Goal: Transaction & Acquisition: Purchase product/service

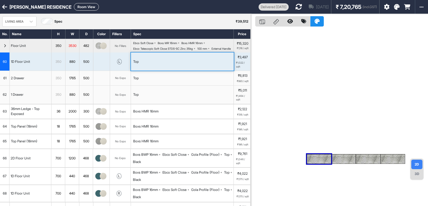
click at [5, 7] on icon at bounding box center [4, 7] width 5 height 6
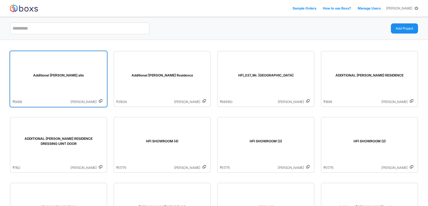
click at [91, 81] on div "Additional [PERSON_NAME] site" at bounding box center [59, 77] width 92 height 46
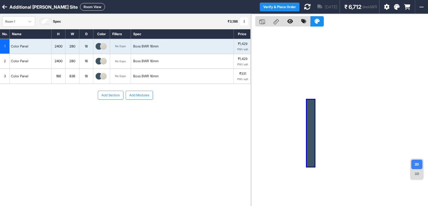
click at [60, 47] on div "2400" at bounding box center [59, 46] width 14 height 7
click at [80, 7] on button "Room View" at bounding box center [92, 7] width 25 height 8
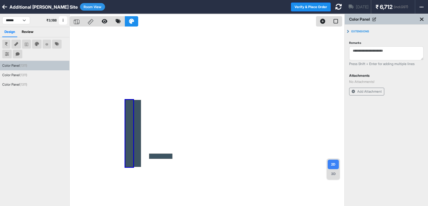
click at [80, 7] on button "Room View" at bounding box center [92, 7] width 25 height 8
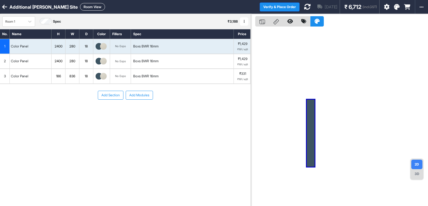
click at [60, 49] on div "2400" at bounding box center [59, 46] width 14 height 7
drag, startPoint x: 64, startPoint y: 47, endPoint x: 51, endPoint y: 47, distance: 13.4
click at [51, 47] on div "1 Color Panel **** 280 18 No Expo Boxs BWR 16mm ₹1,429 ₹191 / sqft" at bounding box center [125, 46] width 251 height 15
type input "****"
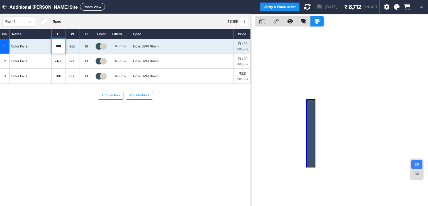
click at [68, 47] on div "280" at bounding box center [73, 46] width 14 height 7
click at [59, 59] on div "2400" at bounding box center [59, 60] width 14 height 7
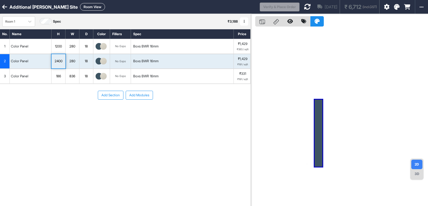
click at [60, 59] on div "2400" at bounding box center [59, 60] width 14 height 7
drag, startPoint x: 64, startPoint y: 61, endPoint x: 45, endPoint y: 62, distance: 18.7
click at [45, 62] on div "2 Color Panel **** 280 18 No Expo Boxs BWR 16mm ₹1,429 ₹191 / sqft" at bounding box center [125, 61] width 251 height 15
type input "****"
click at [73, 62] on div "280" at bounding box center [73, 60] width 14 height 7
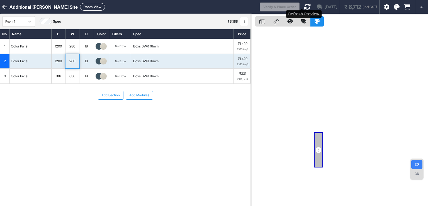
click at [304, 6] on icon at bounding box center [307, 6] width 7 height 7
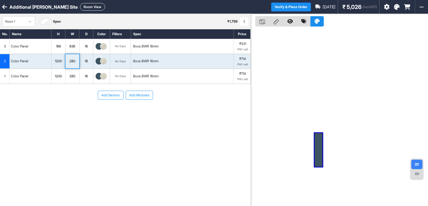
click at [132, 92] on button "Add Modules" at bounding box center [139, 95] width 27 height 9
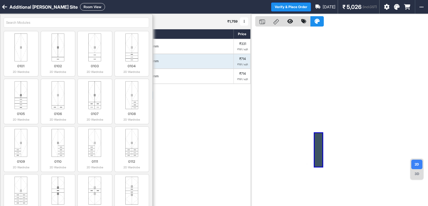
click at [173, 103] on div "Add Section Add Modules" at bounding box center [125, 112] width 251 height 56
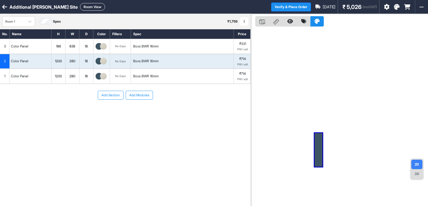
click at [74, 78] on div "280" at bounding box center [73, 76] width 14 height 7
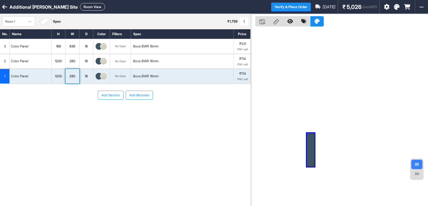
click at [56, 75] on div "1200" at bounding box center [59, 76] width 14 height 7
click at [59, 48] on div "186" at bounding box center [59, 46] width 14 height 7
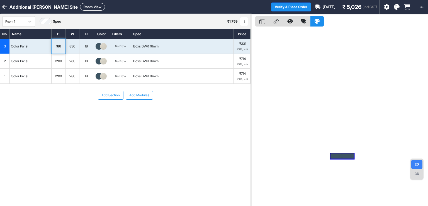
click at [60, 47] on div "186" at bounding box center [59, 46] width 14 height 7
click at [46, 46] on div "Color Panel" at bounding box center [31, 46] width 42 height 15
click at [61, 46] on div "186" at bounding box center [59, 46] width 14 height 7
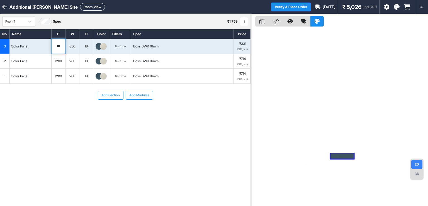
click at [61, 46] on input "***" at bounding box center [59, 46] width 14 height 15
click at [61, 79] on div "1200" at bounding box center [59, 76] width 14 height 7
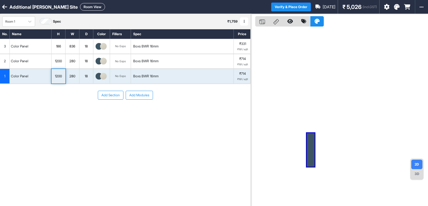
click at [88, 6] on button "Room View" at bounding box center [92, 7] width 25 height 8
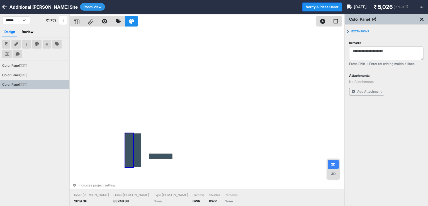
click at [129, 137] on div at bounding box center [129, 149] width 8 height 33
drag, startPoint x: 129, startPoint y: 137, endPoint x: 127, endPoint y: 146, distance: 8.5
click at [127, 146] on div at bounding box center [129, 149] width 8 height 33
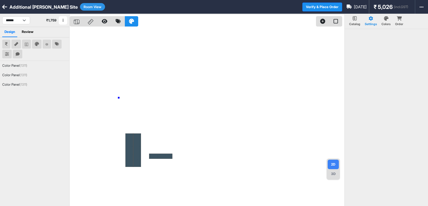
click at [119, 98] on div at bounding box center [207, 117] width 275 height 206
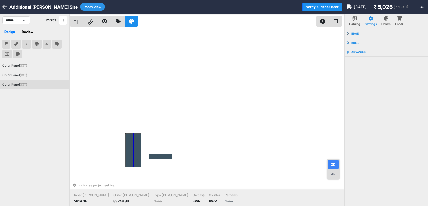
click at [128, 141] on div at bounding box center [129, 149] width 8 height 33
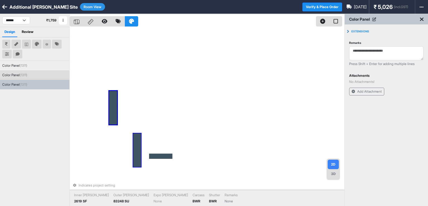
click at [139, 146] on div at bounding box center [137, 149] width 8 height 33
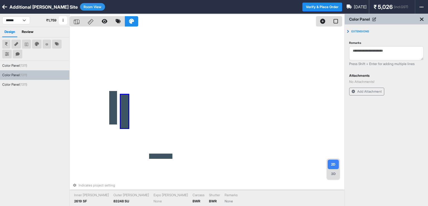
click at [155, 93] on div "Indicates project setting Inner [PERSON_NAME] 2619 SF Outer [PERSON_NAME] 83248…" at bounding box center [207, 117] width 275 height 206
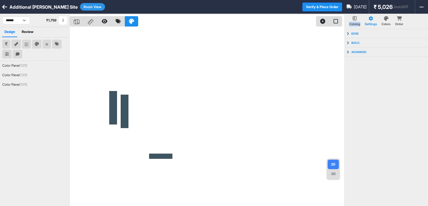
click at [155, 93] on div at bounding box center [207, 117] width 275 height 206
drag, startPoint x: 167, startPoint y: 79, endPoint x: 101, endPoint y: 111, distance: 73.5
click at [101, 111] on div at bounding box center [207, 117] width 275 height 206
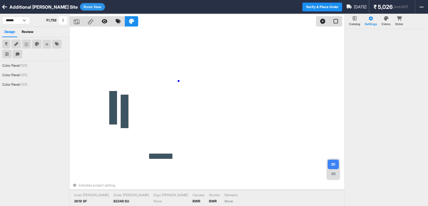
click at [179, 81] on div "Indicates project setting Inner [PERSON_NAME] 2619 SF Outer [PERSON_NAME] 83248…" at bounding box center [207, 117] width 275 height 206
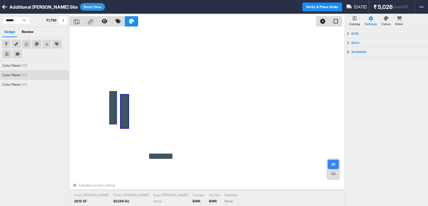
click at [124, 99] on div at bounding box center [125, 111] width 8 height 33
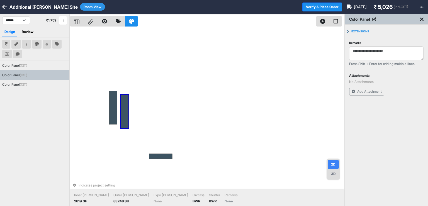
click at [147, 90] on div "Indicates project setting Inner [PERSON_NAME] 2619 SF Outer [PERSON_NAME] 83248…" at bounding box center [207, 117] width 275 height 206
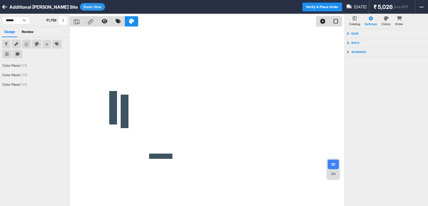
click at [84, 6] on button "Room View" at bounding box center [92, 7] width 25 height 8
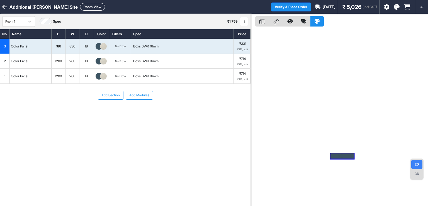
click at [49, 77] on div "Color Panel" at bounding box center [31, 76] width 42 height 15
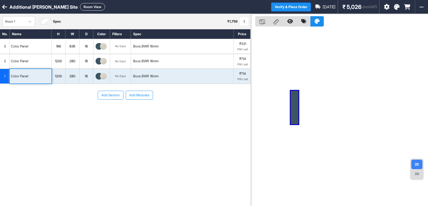
click at [84, 7] on button "Room View" at bounding box center [92, 7] width 25 height 8
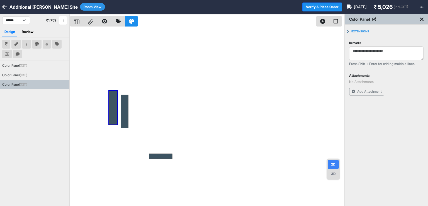
click at [132, 70] on div at bounding box center [207, 117] width 275 height 206
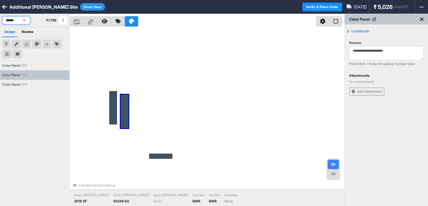
click at [23, 22] on select "******" at bounding box center [16, 20] width 28 height 8
click at [83, 9] on button "Room View" at bounding box center [92, 7] width 25 height 8
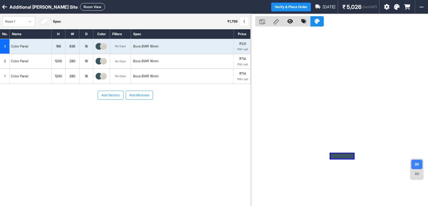
click at [138, 94] on button "Add Modules" at bounding box center [139, 95] width 27 height 9
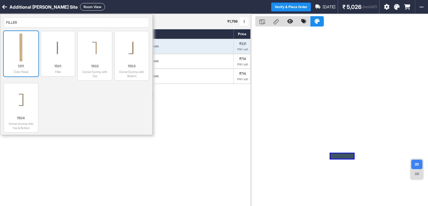
type input "FILLER"
click at [11, 38] on img at bounding box center [21, 47] width 30 height 28
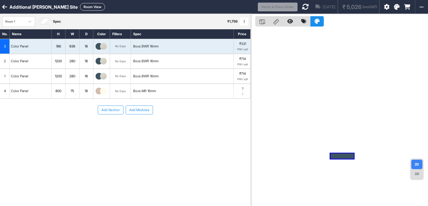
click at [59, 90] on div "800" at bounding box center [59, 90] width 14 height 7
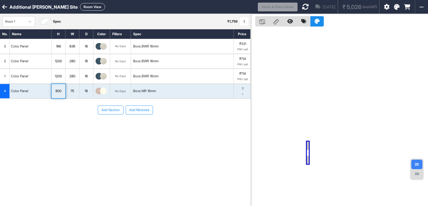
click at [59, 90] on div "800" at bounding box center [59, 90] width 14 height 7
drag, startPoint x: 63, startPoint y: 91, endPoint x: 41, endPoint y: 91, distance: 21.8
click at [41, 91] on div "4 Color Panel *** 75 18 No Expo Boxs MR 16mm ? ?" at bounding box center [125, 91] width 251 height 15
type input "****"
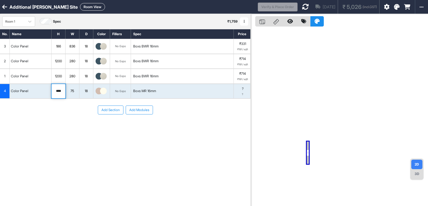
click at [77, 90] on div "75" at bounding box center [73, 90] width 14 height 7
type input "***"
click at [96, 93] on div at bounding box center [101, 91] width 11 height 7
click at [97, 91] on img at bounding box center [99, 91] width 7 height 7
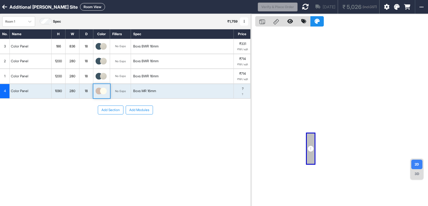
click at [97, 91] on img at bounding box center [99, 91] width 7 height 7
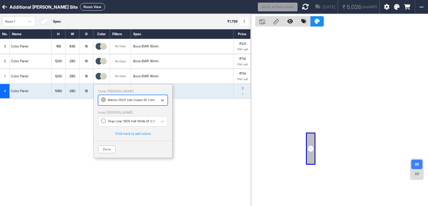
click at [107, 100] on div at bounding box center [128, 100] width 54 height 6
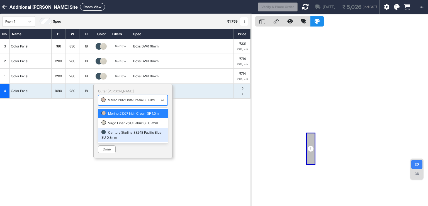
click at [118, 138] on div "Century Starline 83248 Pacific Blue SU 0.8mm" at bounding box center [133, 135] width 63 height 10
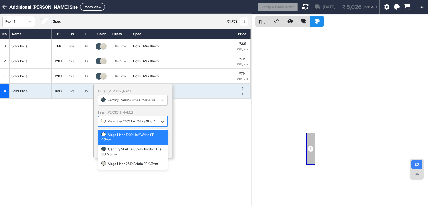
click at [116, 123] on div at bounding box center [128, 121] width 54 height 6
click at [116, 163] on div "Virgo Liner 2619 Fabric SF 0.7mm" at bounding box center [133, 163] width 63 height 5
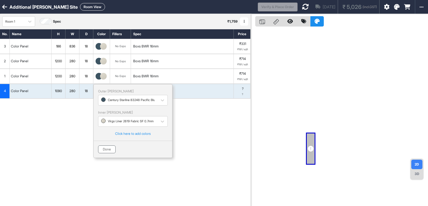
click at [105, 151] on button "Done" at bounding box center [107, 149] width 18 height 8
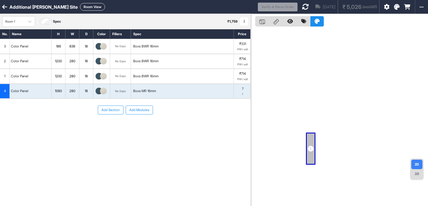
click at [150, 91] on div "Boxs MR 16mm" at bounding box center [144, 90] width 23 height 5
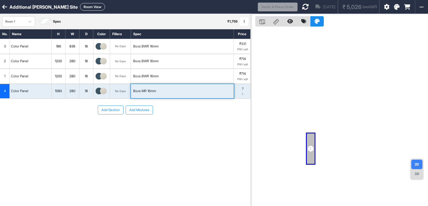
click at [149, 90] on div "Boxs MR 16mm" at bounding box center [144, 90] width 23 height 5
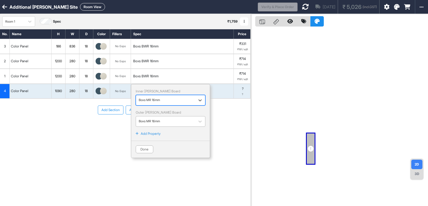
click at [160, 120] on div at bounding box center [166, 121] width 54 height 6
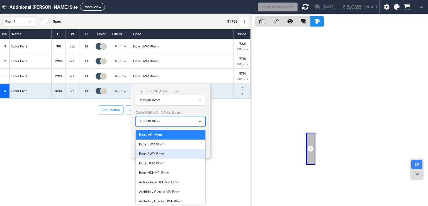
click at [155, 153] on div "Boxs BWP 16mm" at bounding box center [170, 153] width 63 height 5
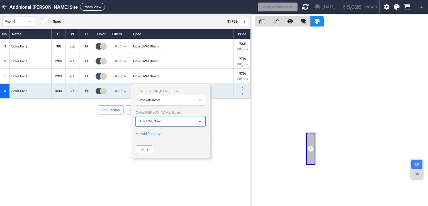
click at [163, 120] on div at bounding box center [166, 121] width 54 height 6
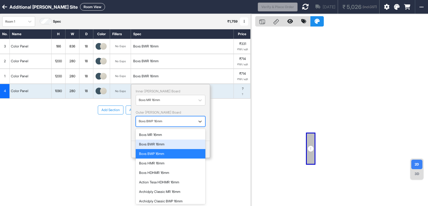
click at [162, 143] on div "Boxs BWR 16mm" at bounding box center [170, 144] width 63 height 5
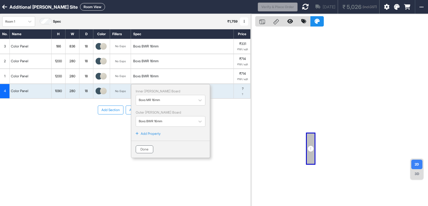
click at [151, 146] on button "Done" at bounding box center [145, 149] width 18 height 8
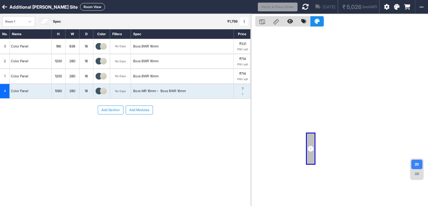
click at [116, 140] on div "Add Section Add Modules" at bounding box center [125, 127] width 251 height 56
click at [302, 9] on icon at bounding box center [305, 6] width 7 height 7
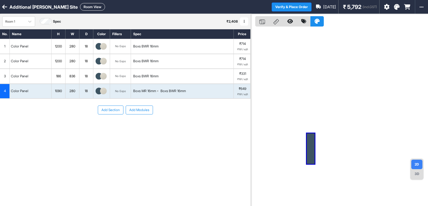
click at [201, 131] on div "Add Section Add Modules" at bounding box center [125, 127] width 251 height 56
click at [78, 132] on div "Add Section Add Modules" at bounding box center [125, 127] width 251 height 56
click at [87, 8] on button "Room View" at bounding box center [92, 7] width 25 height 8
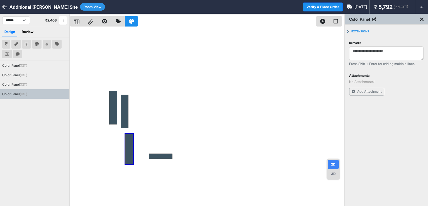
click at [205, 132] on div at bounding box center [207, 117] width 275 height 206
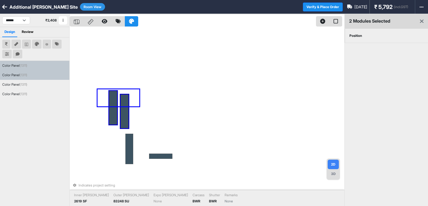
drag, startPoint x: 134, startPoint y: 90, endPoint x: 94, endPoint y: 108, distance: 44.0
click at [94, 108] on div "Indicates project setting Inner [PERSON_NAME] 2619 SF Outer [PERSON_NAME] 83248…" at bounding box center [207, 117] width 275 height 206
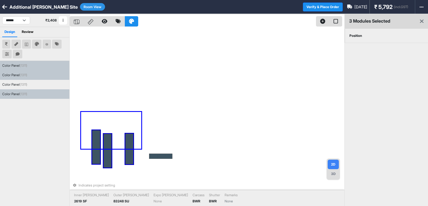
drag, startPoint x: 139, startPoint y: 114, endPoint x: 78, endPoint y: 150, distance: 71.8
click at [78, 150] on div "Indicates project setting Inner [PERSON_NAME] 2619 SF Outer [PERSON_NAME] 83248…" at bounding box center [207, 117] width 275 height 206
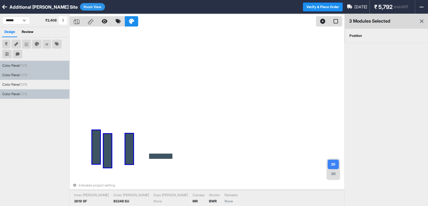
click at [360, 38] on div "Position" at bounding box center [356, 36] width 22 height 14
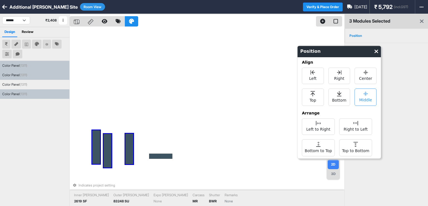
click at [360, 93] on div "Middle" at bounding box center [366, 96] width 22 height 17
click at [321, 126] on span "Left to Right" at bounding box center [318, 128] width 24 height 7
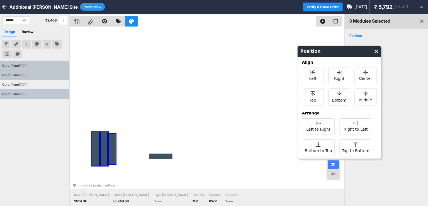
click at [181, 103] on div "Indicates project setting Inner [PERSON_NAME] 2619 SF Outer [PERSON_NAME] 83248…" at bounding box center [207, 117] width 275 height 206
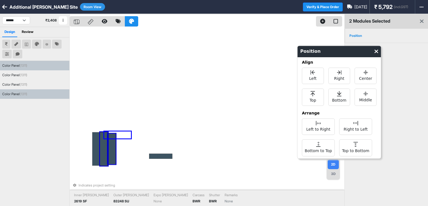
drag, startPoint x: 126, startPoint y: 136, endPoint x: 104, endPoint y: 138, distance: 22.2
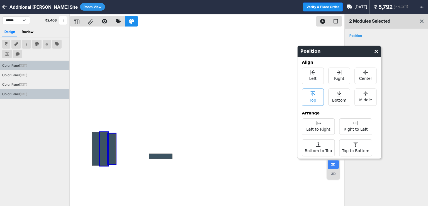
drag, startPoint x: 342, startPoint y: 98, endPoint x: 317, endPoint y: 96, distance: 24.9
click at [342, 98] on span "Bottom" at bounding box center [339, 99] width 14 height 7
click at [189, 73] on div at bounding box center [207, 117] width 275 height 206
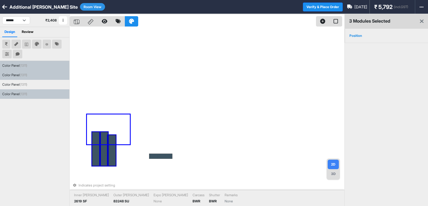
drag, startPoint x: 114, startPoint y: 120, endPoint x: 87, endPoint y: 144, distance: 36.3
click at [87, 144] on div "Indicates project setting Inner [PERSON_NAME] 2619 SF Outer [PERSON_NAME] 83248…" at bounding box center [207, 117] width 275 height 206
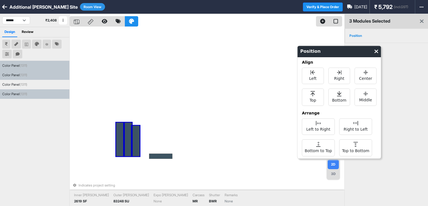
drag, startPoint x: 112, startPoint y: 143, endPoint x: 136, endPoint y: 133, distance: 26.1
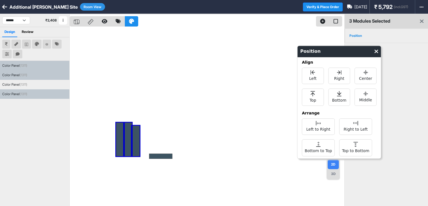
click at [180, 148] on div at bounding box center [207, 117] width 275 height 206
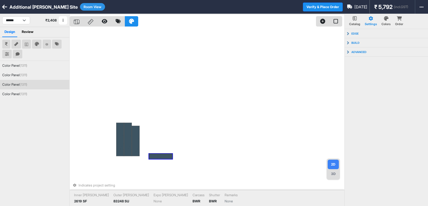
click at [165, 154] on div at bounding box center [160, 155] width 23 height 5
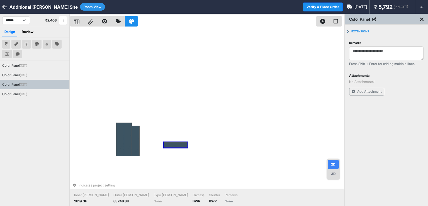
drag, startPoint x: 168, startPoint y: 153, endPoint x: 187, endPoint y: 142, distance: 22.0
click at [210, 121] on div "Indicates project setting Inner [PERSON_NAME] 2619 SF Outer [PERSON_NAME] 83248…" at bounding box center [207, 117] width 275 height 206
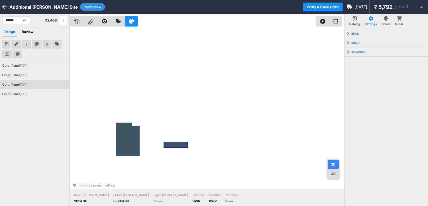
click at [169, 144] on div at bounding box center [175, 144] width 23 height 5
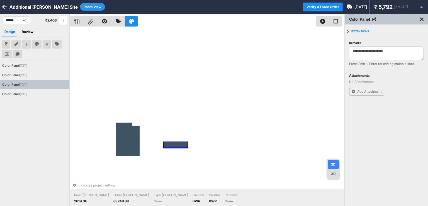
click at [375, 19] on icon at bounding box center [375, 19] width 4 height 4
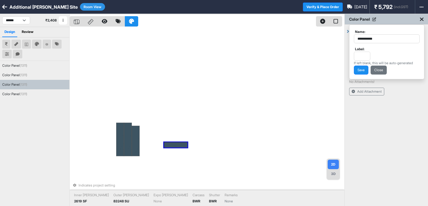
drag, startPoint x: 380, startPoint y: 38, endPoint x: 335, endPoint y: 43, distance: 45.4
drag, startPoint x: 378, startPoint y: 37, endPoint x: 336, endPoint y: 39, distance: 42.2
click at [336, 39] on div "**********" at bounding box center [249, 117] width 359 height 206
click at [363, 70] on button "Save" at bounding box center [361, 70] width 15 height 9
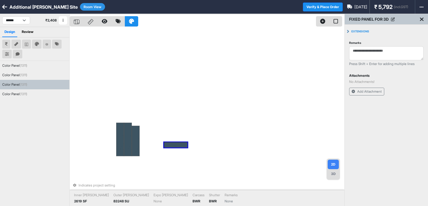
click at [243, 79] on div "Indicates project setting Inner [PERSON_NAME] 2619 SF Outer [PERSON_NAME] 83248…" at bounding box center [207, 117] width 275 height 206
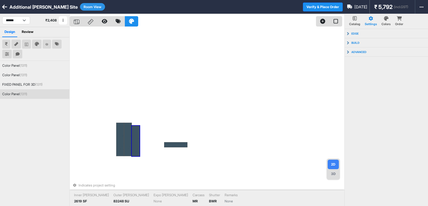
click at [139, 131] on div at bounding box center [136, 141] width 8 height 30
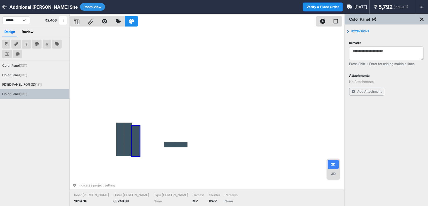
click at [376, 18] on icon at bounding box center [375, 19] width 4 height 4
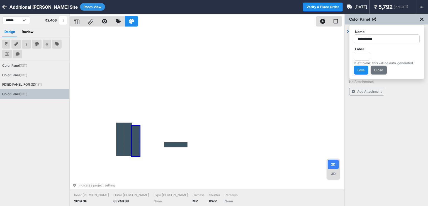
drag, startPoint x: 382, startPoint y: 39, endPoint x: 334, endPoint y: 36, distance: 48.0
click at [334, 36] on div "**********" at bounding box center [249, 117] width 359 height 206
click at [363, 72] on button "Save" at bounding box center [361, 70] width 15 height 9
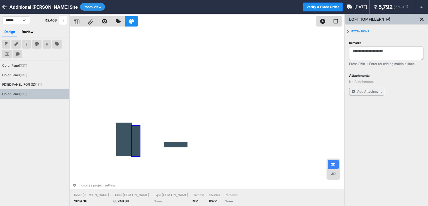
click at [390, 21] on div "LOFT TOP FILLER 1" at bounding box center [369, 19] width 41 height 6
click at [390, 20] on icon at bounding box center [389, 19] width 4 height 4
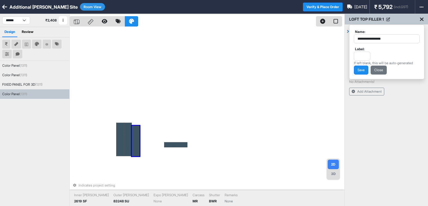
drag, startPoint x: 390, startPoint y: 38, endPoint x: 343, endPoint y: 37, distance: 47.2
click at [344, 37] on div "**********" at bounding box center [249, 117] width 359 height 206
click at [363, 70] on button "Save" at bounding box center [361, 70] width 15 height 9
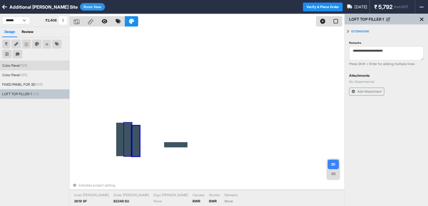
click at [128, 126] on div at bounding box center [128, 139] width 8 height 33
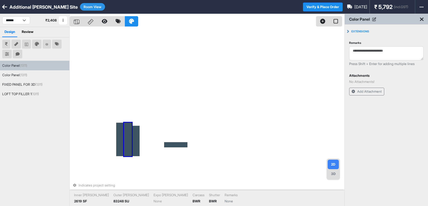
click at [374, 19] on icon at bounding box center [375, 19] width 4 height 4
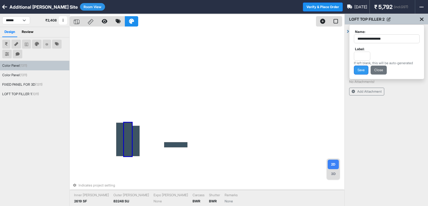
click at [362, 72] on button "Save" at bounding box center [361, 70] width 15 height 9
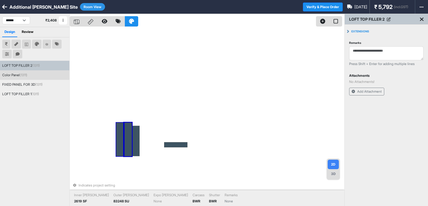
click at [121, 125] on div at bounding box center [120, 139] width 8 height 33
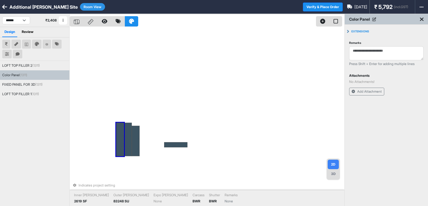
click at [374, 18] on icon at bounding box center [375, 19] width 4 height 4
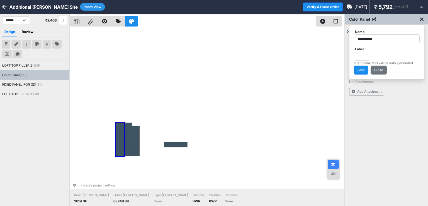
drag, startPoint x: 381, startPoint y: 37, endPoint x: 335, endPoint y: 40, distance: 46.1
click at [335, 40] on div "**********" at bounding box center [249, 117] width 359 height 206
click at [360, 67] on button "Save" at bounding box center [361, 70] width 15 height 9
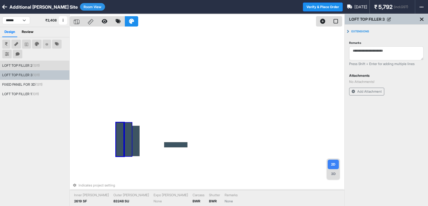
click at [128, 132] on div at bounding box center [128, 139] width 8 height 33
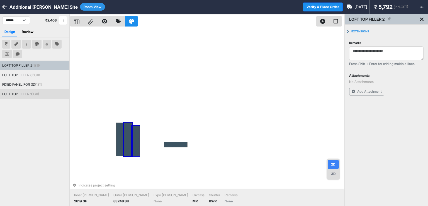
click at [136, 131] on div at bounding box center [136, 141] width 8 height 30
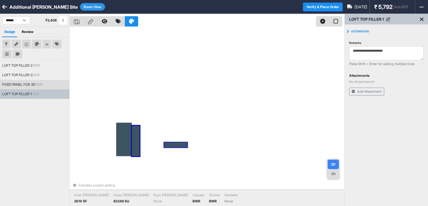
click at [176, 146] on div at bounding box center [175, 144] width 23 height 5
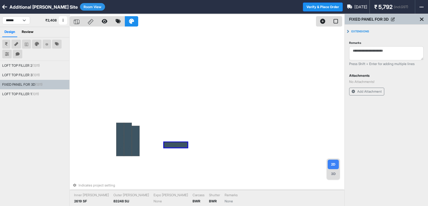
click at [210, 121] on div "Indicates project setting Inner [PERSON_NAME] 2619 SF Outer [PERSON_NAME] 83248…" at bounding box center [207, 117] width 275 height 206
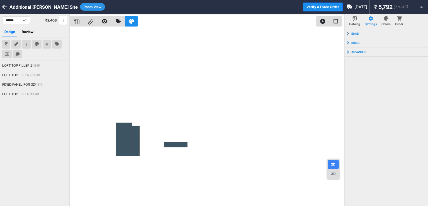
click at [170, 69] on div at bounding box center [207, 117] width 275 height 206
click at [80, 7] on button "Room View" at bounding box center [92, 7] width 25 height 8
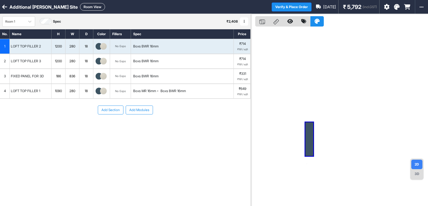
click at [76, 46] on div "280" at bounding box center [73, 46] width 14 height 7
click at [60, 88] on div "1090" at bounding box center [59, 90] width 14 height 7
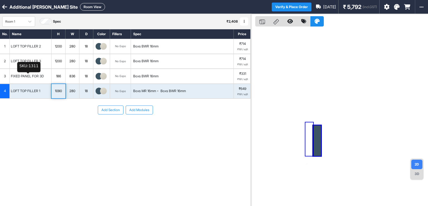
click at [40, 74] on div "FIXED PANEL FOR 3D" at bounding box center [27, 76] width 35 height 7
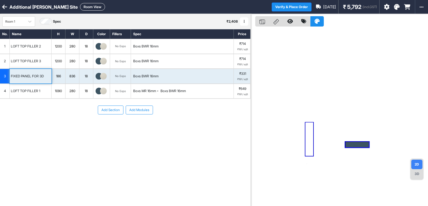
click at [71, 43] on div "280" at bounding box center [73, 46] width 14 height 7
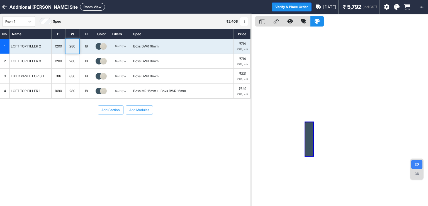
click at [74, 45] on div "280" at bounding box center [73, 46] width 14 height 7
drag, startPoint x: 77, startPoint y: 46, endPoint x: 67, endPoint y: 46, distance: 9.8
click at [67, 46] on input "***" at bounding box center [73, 46] width 14 height 15
type input "***"
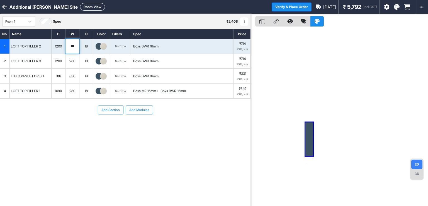
click at [71, 64] on div "280" at bounding box center [73, 60] width 14 height 7
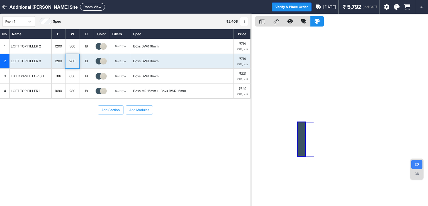
click at [71, 64] on div "280" at bounding box center [73, 60] width 14 height 7
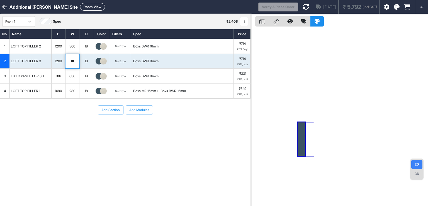
drag, startPoint x: 76, startPoint y: 62, endPoint x: 67, endPoint y: 61, distance: 9.2
click at [67, 61] on input "***" at bounding box center [73, 61] width 14 height 15
type input "*"
type input "***"
click at [76, 90] on div "280" at bounding box center [73, 90] width 14 height 7
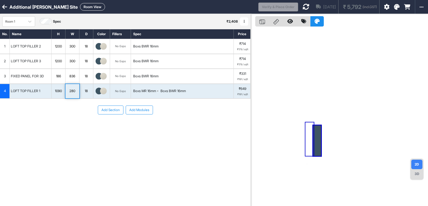
click at [76, 90] on div "280" at bounding box center [73, 90] width 14 height 7
drag, startPoint x: 76, startPoint y: 90, endPoint x: 57, endPoint y: 98, distance: 19.9
click at [57, 98] on div "4 LOFT TOP FILLER 1 1090 *** 18 No Expo Boxs MR 16mm Boxs BWR 16mm ₹649 ₹191 / …" at bounding box center [125, 91] width 251 height 15
type input "***"
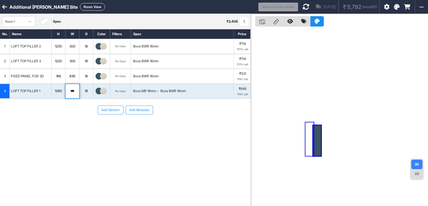
click at [62, 93] on div "1090" at bounding box center [59, 90] width 14 height 7
drag, startPoint x: 62, startPoint y: 91, endPoint x: 51, endPoint y: 92, distance: 11.2
click at [52, 92] on input "****" at bounding box center [59, 91] width 14 height 15
type input "****"
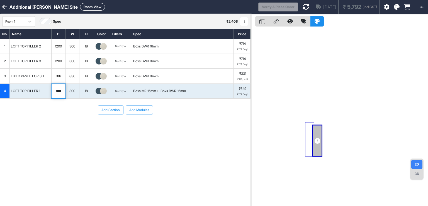
click at [60, 79] on div "186" at bounding box center [59, 76] width 14 height 7
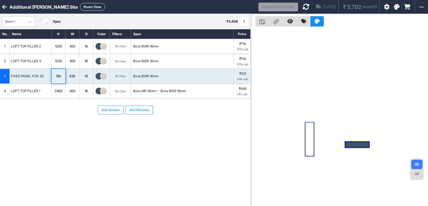
click at [89, 6] on button "Room View" at bounding box center [92, 7] width 25 height 8
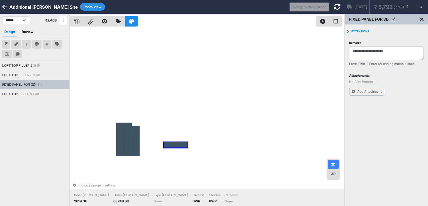
click at [177, 144] on div at bounding box center [175, 144] width 23 height 5
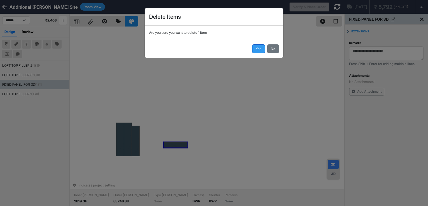
click at [260, 49] on button "Yes" at bounding box center [258, 48] width 13 height 9
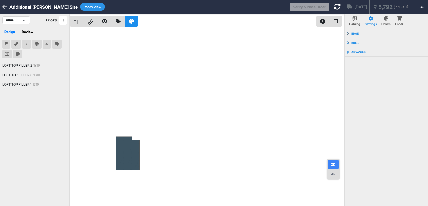
click at [334, 8] on icon at bounding box center [337, 6] width 7 height 7
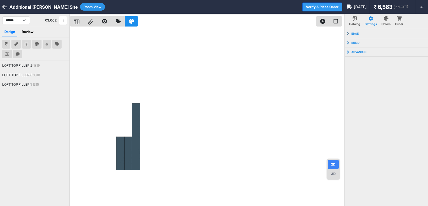
click at [324, 6] on button "Verify & Place Order" at bounding box center [323, 7] width 40 height 9
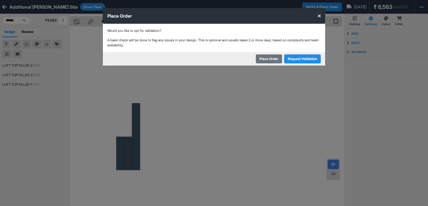
click at [272, 58] on button "Place Order" at bounding box center [269, 58] width 26 height 9
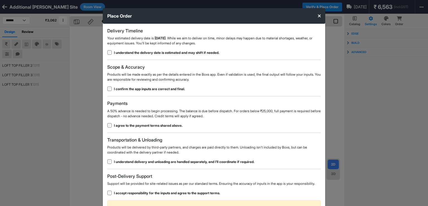
click at [107, 163] on div "Delivery Timeline Your estimated delivery date is [DATE] . While we aim to deli…" at bounding box center [214, 124] width 223 height 200
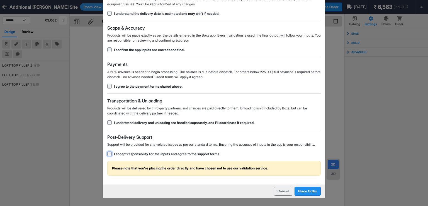
scroll to position [44, 0]
click at [310, 190] on button "Place Order" at bounding box center [308, 191] width 26 height 9
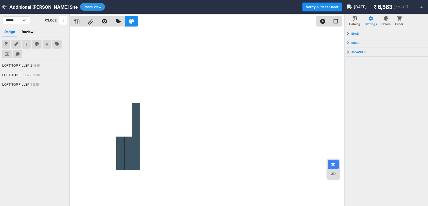
scroll to position [0, 0]
